Goal: Task Accomplishment & Management: Use online tool/utility

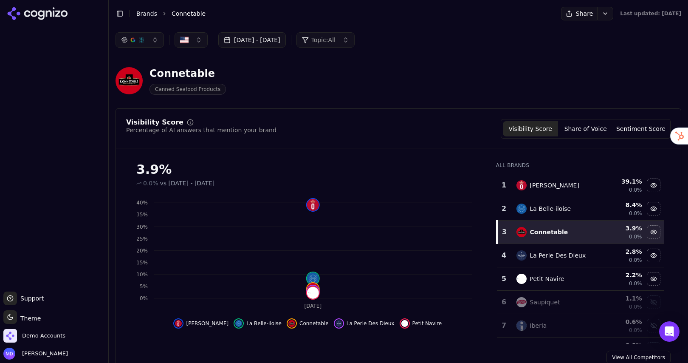
click at [149, 13] on link "Brands" at bounding box center [146, 13] width 21 height 7
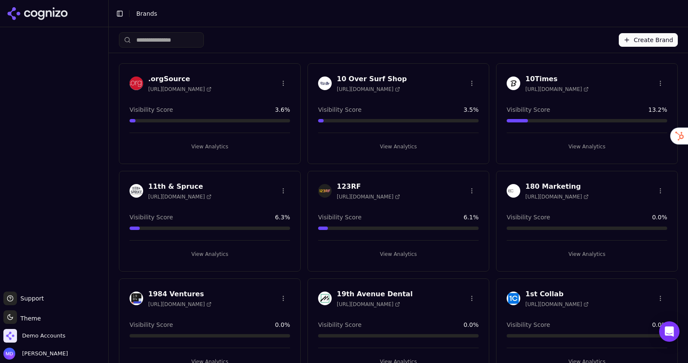
click at [147, 43] on input "search" at bounding box center [161, 39] width 85 height 15
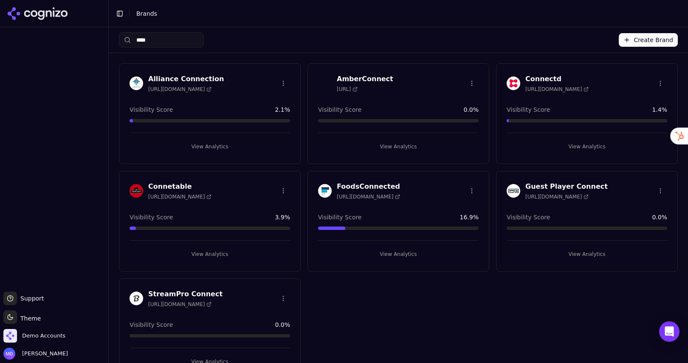
type input "****"
click at [191, 250] on button "View Analytics" at bounding box center [210, 254] width 161 height 14
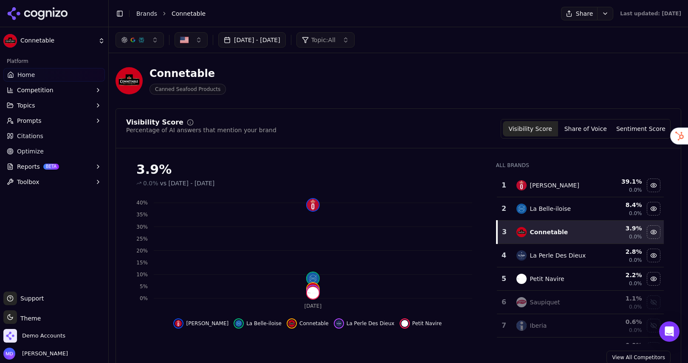
click at [43, 155] on link "Optimize" at bounding box center [54, 151] width 102 height 14
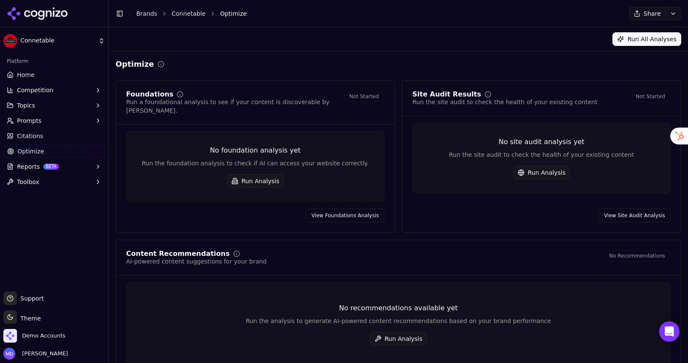
click at [638, 37] on button "Run All Analyses" at bounding box center [647, 39] width 69 height 14
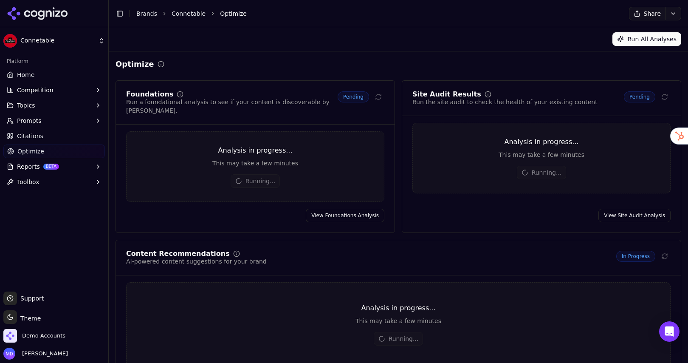
click at [141, 14] on link "Brands" at bounding box center [146, 13] width 21 height 7
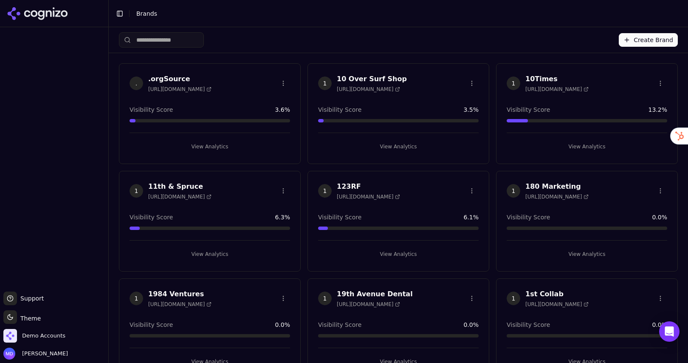
click at [183, 42] on input "search" at bounding box center [161, 39] width 85 height 15
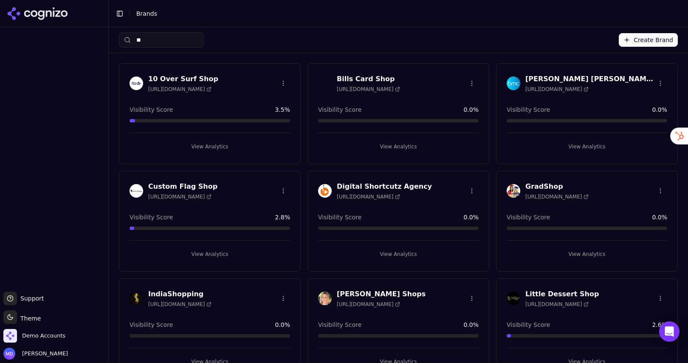
type input "*"
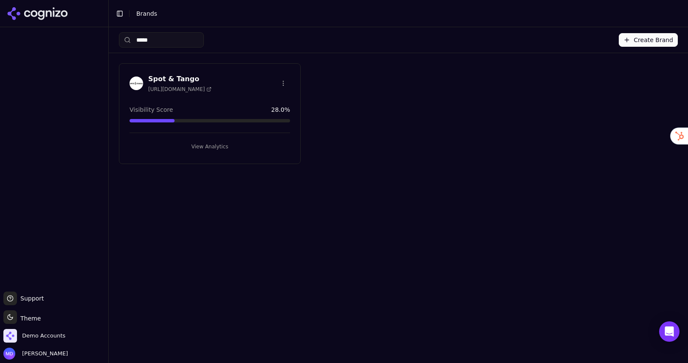
type input "*****"
click at [189, 144] on button "View Analytics" at bounding box center [210, 147] width 161 height 14
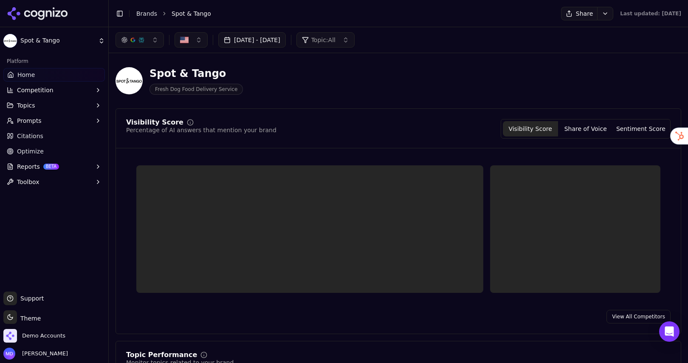
click at [59, 144] on link "Optimize" at bounding box center [54, 151] width 102 height 14
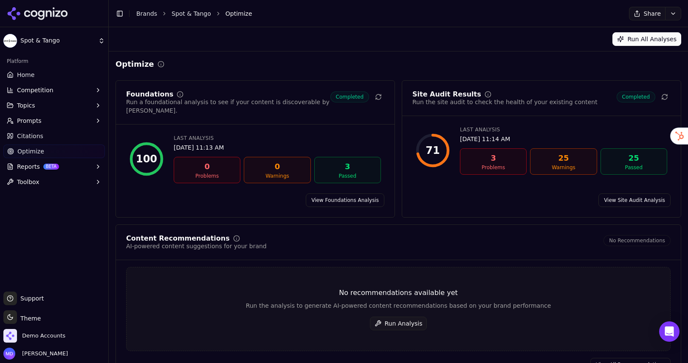
click at [395, 322] on div "No recommendations available yet Run the analysis to generate AI-powered conten…" at bounding box center [398, 309] width 545 height 84
click at [395, 316] on button "Run Analysis" at bounding box center [398, 323] width 57 height 14
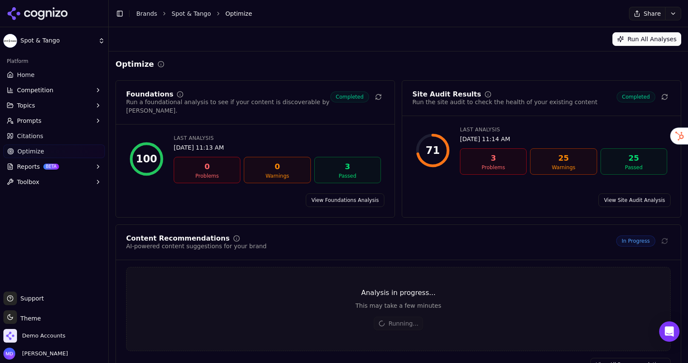
click at [142, 15] on link "Brands" at bounding box center [146, 13] width 21 height 7
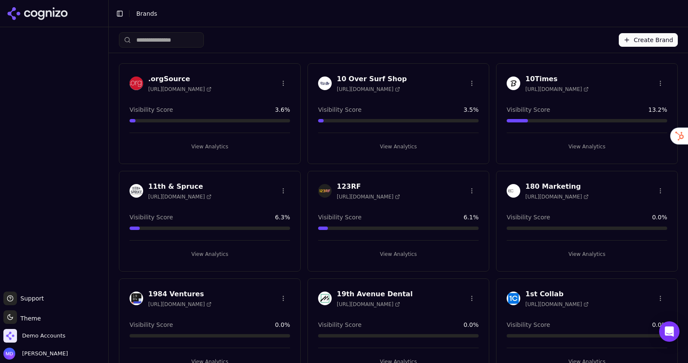
click at [195, 45] on input "search" at bounding box center [161, 39] width 85 height 15
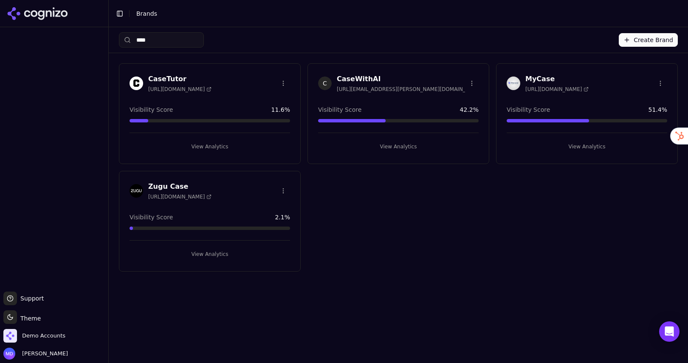
type input "****"
click at [402, 140] on button "View Analytics" at bounding box center [398, 147] width 161 height 14
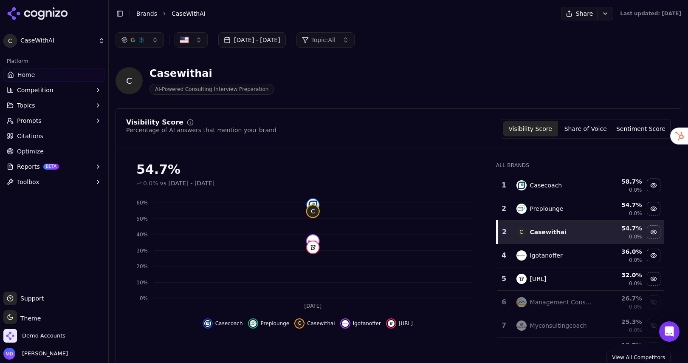
click at [39, 151] on span "Optimize" at bounding box center [30, 151] width 27 height 8
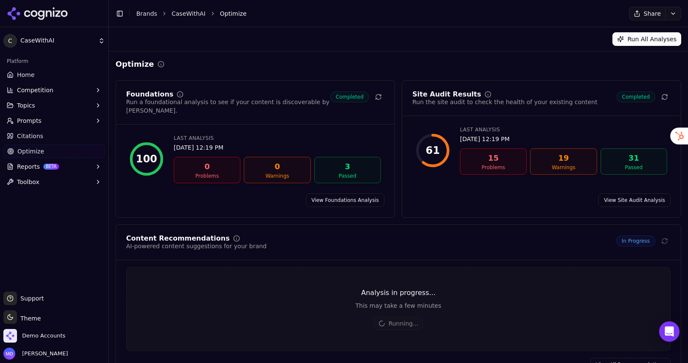
click at [603, 358] on link "View All Recommendations" at bounding box center [630, 365] width 80 height 14
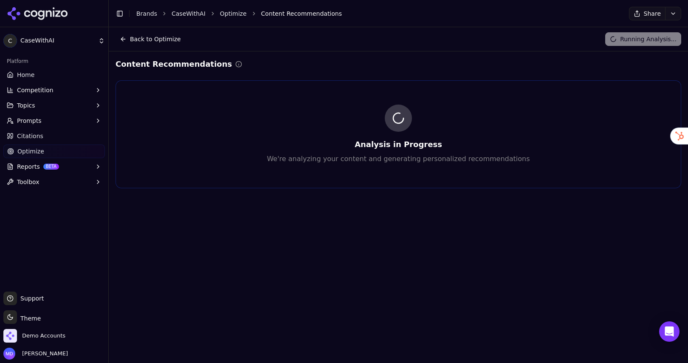
click at [34, 73] on link "Home" at bounding box center [54, 75] width 102 height 14
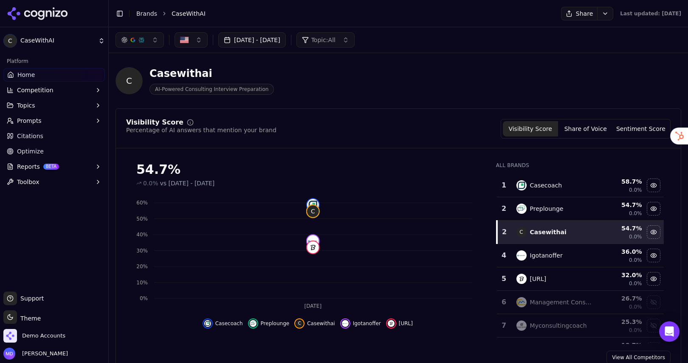
click at [30, 155] on span "Optimize" at bounding box center [30, 151] width 27 height 8
